Goal: Entertainment & Leisure: Consume media (video, audio)

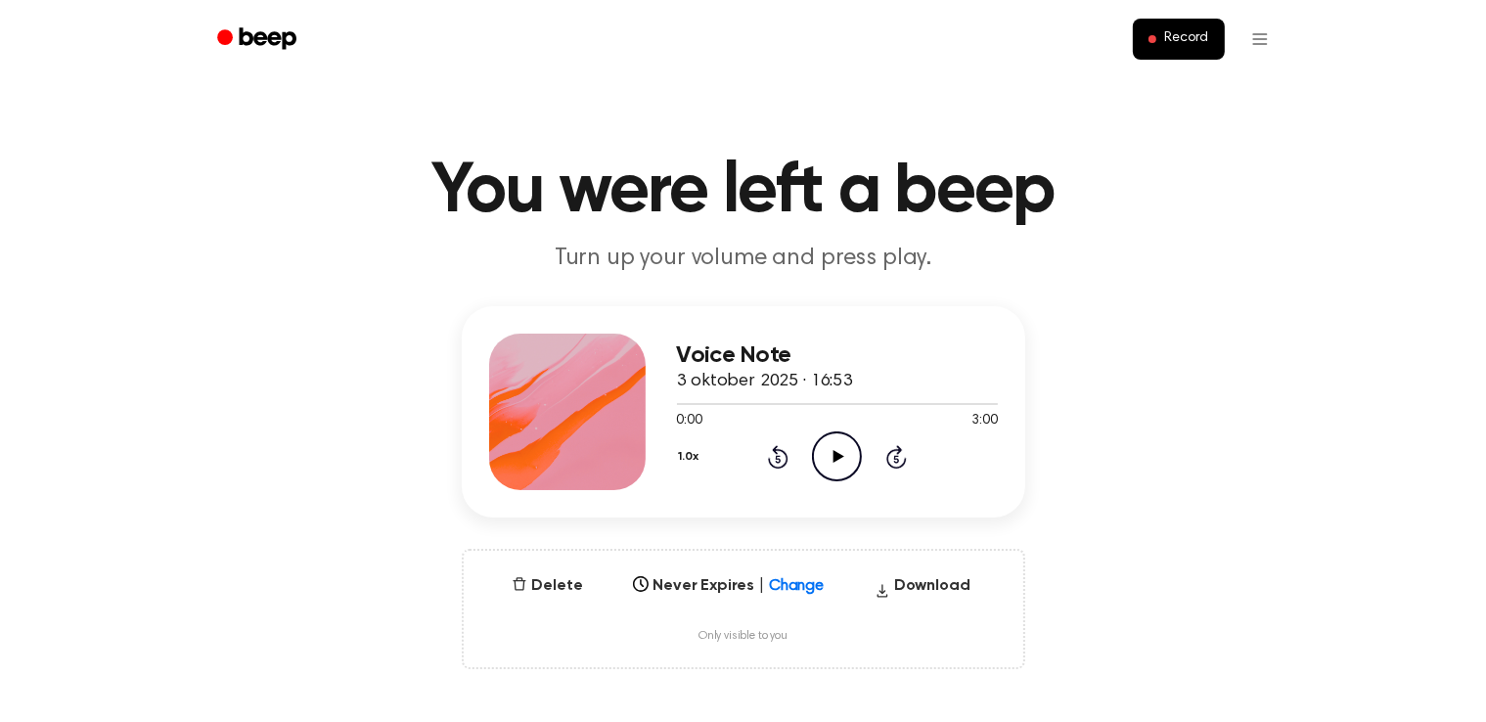
click at [837, 438] on icon "Play Audio" at bounding box center [837, 456] width 50 height 50
click at [1260, 314] on div "Voice Note 3 oktober 2025 · 16:53 0:00 3:00 Your browser does not support the […" at bounding box center [742, 487] width 1439 height 363
click at [1235, 470] on div "Voice Note 3 oktober 2025 · 16:53 1:28 3:00 Your browser does not support the […" at bounding box center [742, 487] width 1439 height 363
click at [828, 435] on icon "Play Audio" at bounding box center [837, 456] width 50 height 50
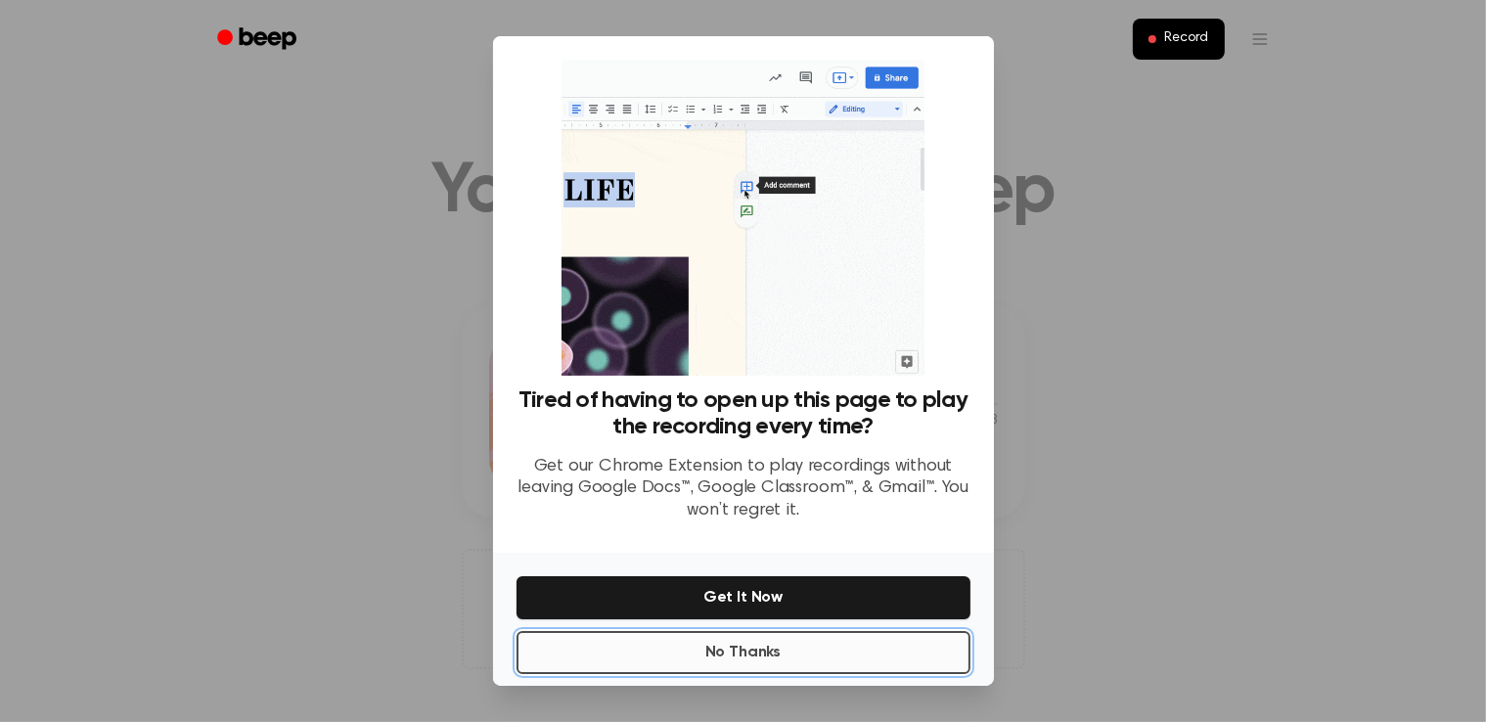
click at [822, 639] on button "No Thanks" at bounding box center [743, 652] width 454 height 43
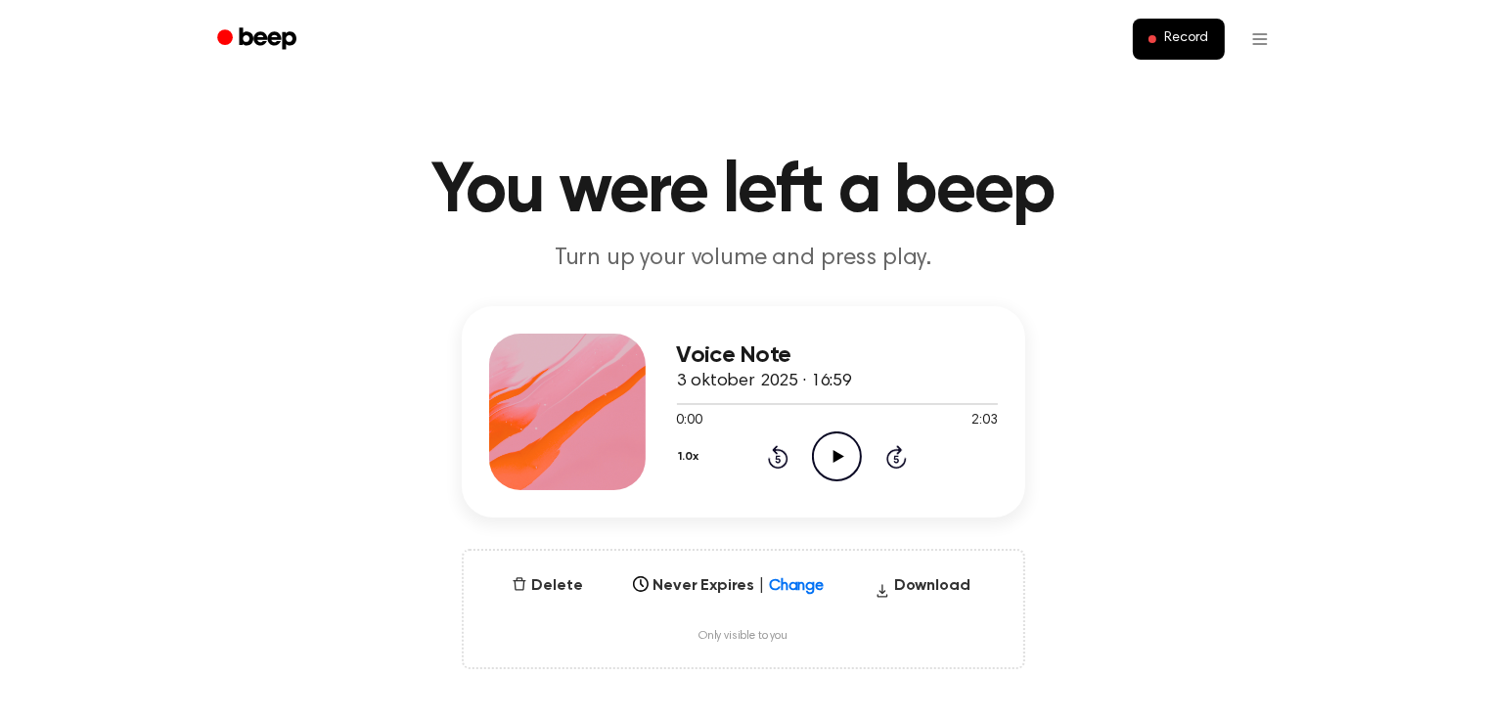
click at [825, 457] on icon "Play Audio" at bounding box center [837, 456] width 50 height 50
click at [1334, 357] on div "Voice Note 3 oktober 2025 · 16:59 0:00 2:03 Your browser does not support the […" at bounding box center [742, 487] width 1439 height 363
click at [854, 458] on icon "Pause Audio" at bounding box center [837, 456] width 50 height 50
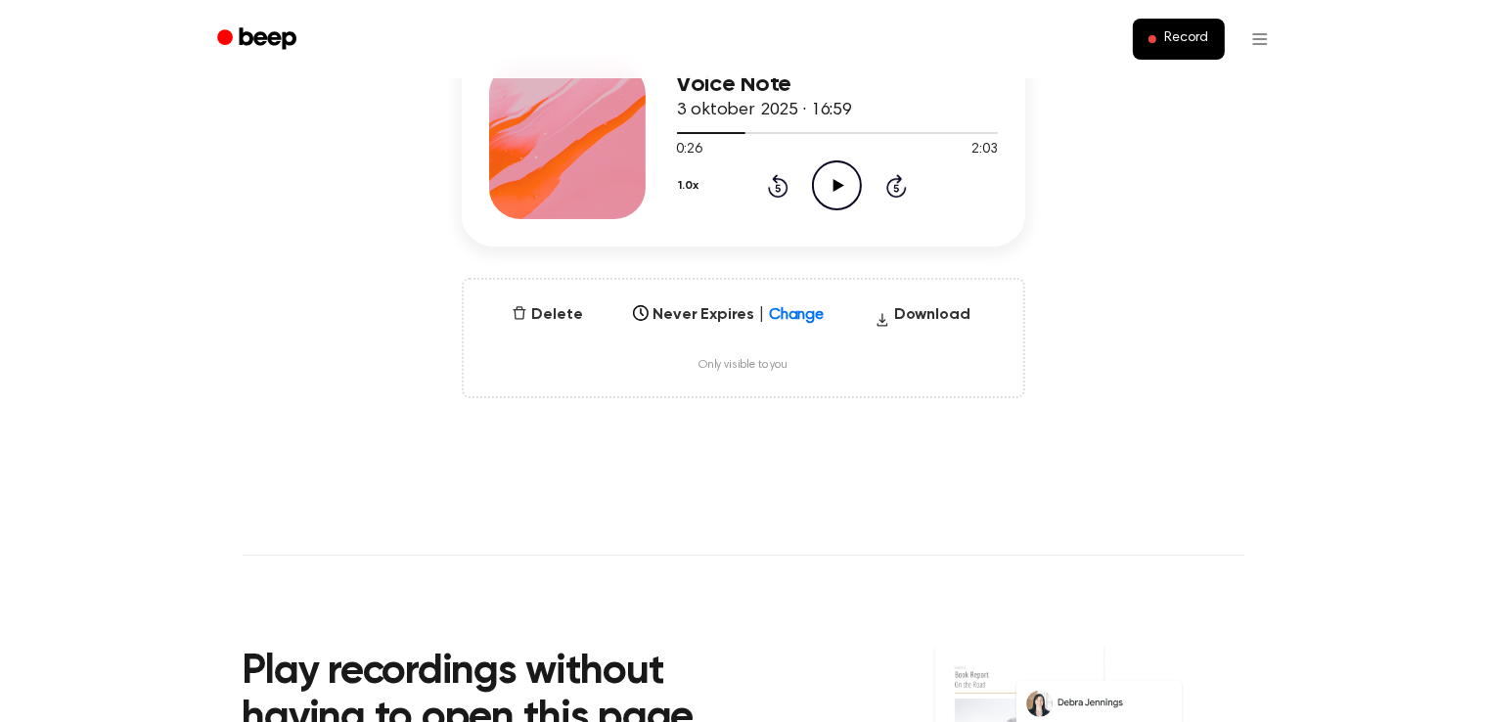
scroll to position [347, 0]
